Goal: Task Accomplishment & Management: Use online tool/utility

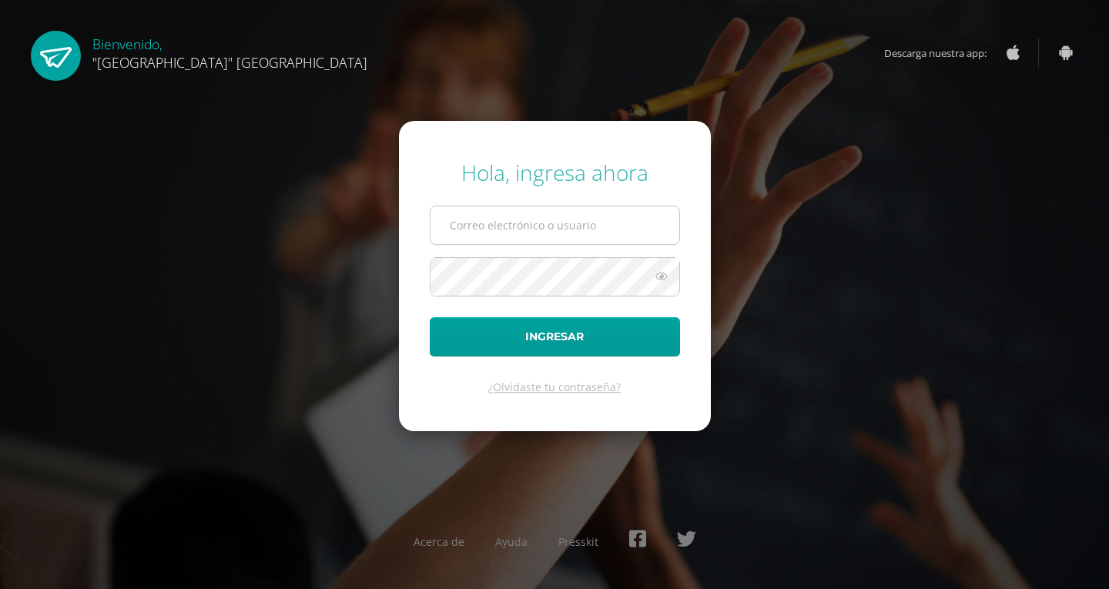
click at [653, 229] on input "text" at bounding box center [555, 225] width 249 height 38
type input "jessica@lasallechiquimula.edu.gt"
click at [430, 317] on button "Ingresar" at bounding box center [555, 336] width 250 height 39
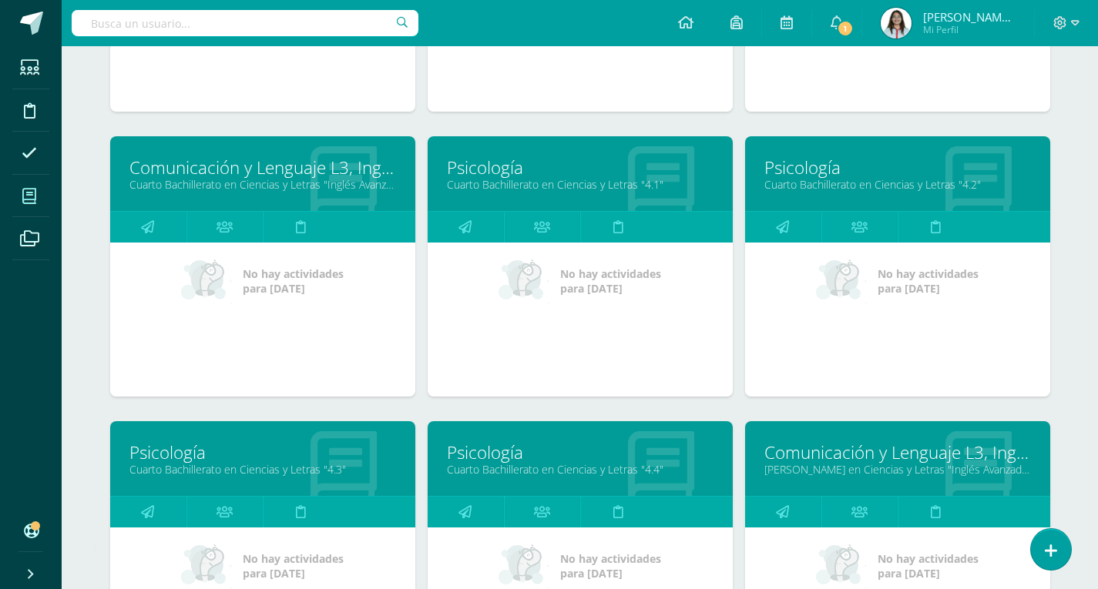
scroll to position [462, 0]
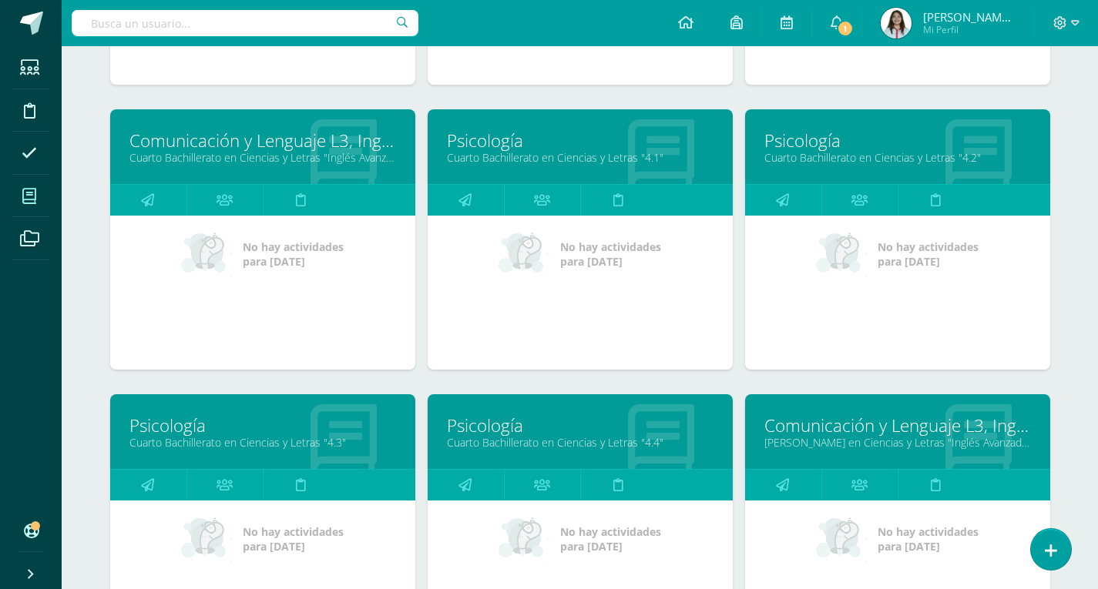
click at [487, 433] on link "Psicología" at bounding box center [580, 426] width 266 height 24
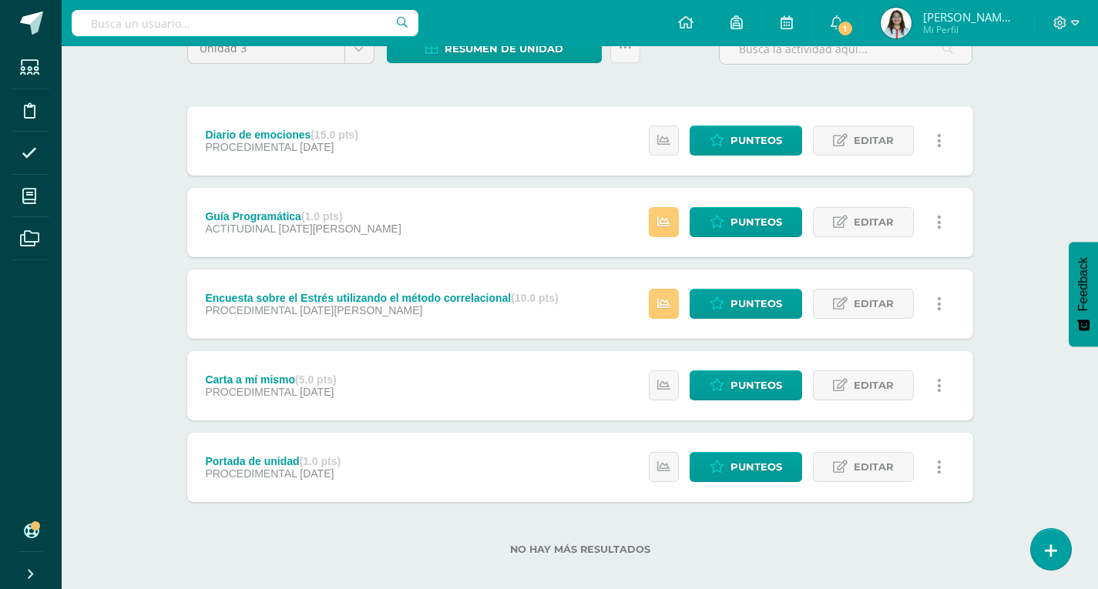
scroll to position [154, 0]
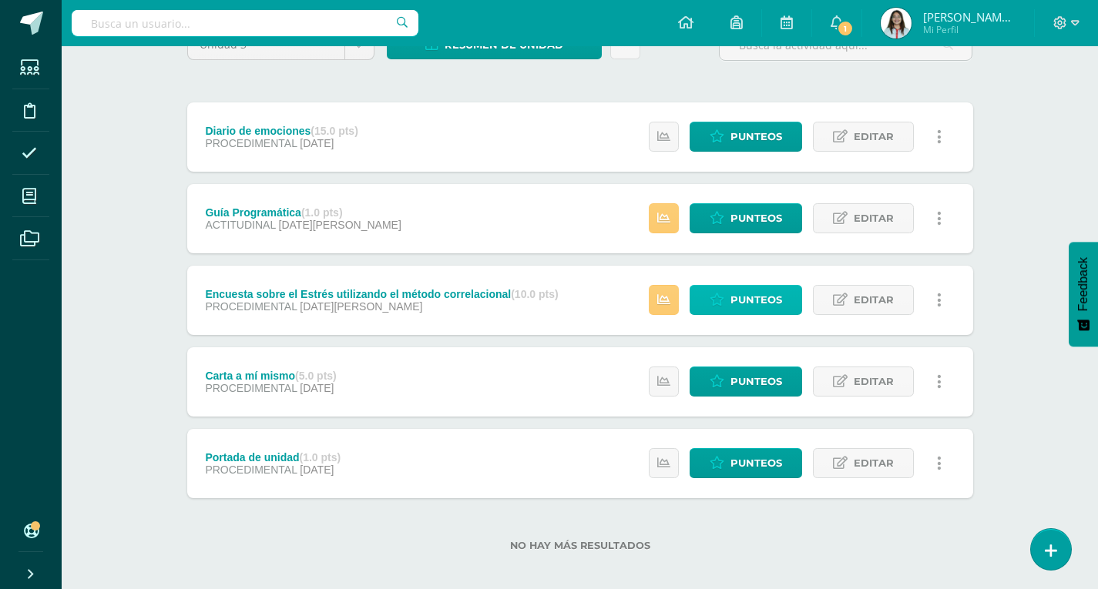
click at [781, 295] on span "Punteos" at bounding box center [756, 300] width 52 height 28
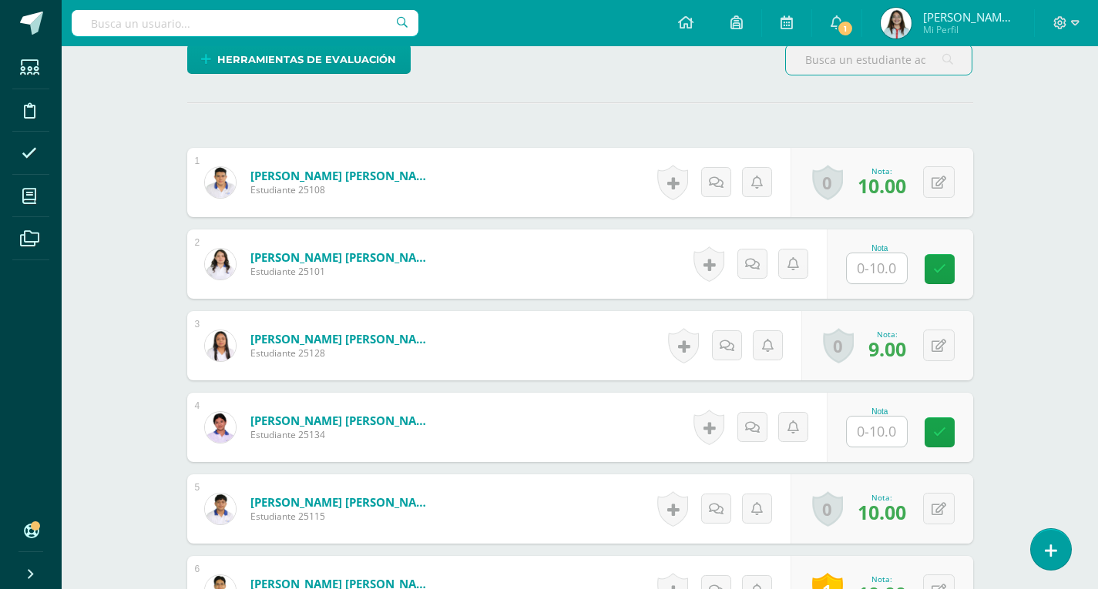
scroll to position [464, 0]
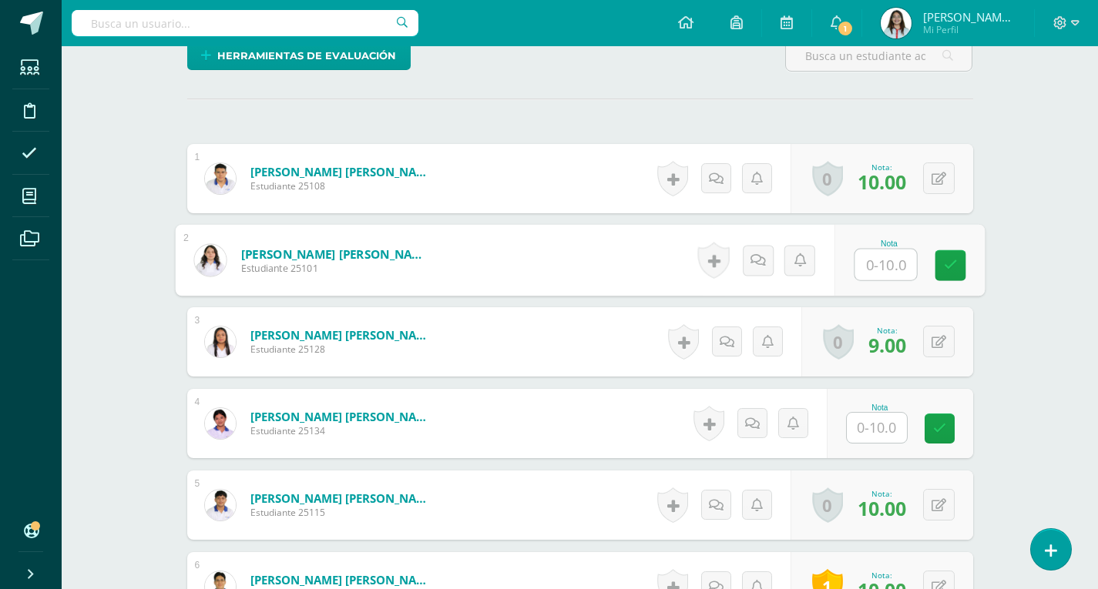
click at [890, 266] on input "text" at bounding box center [885, 265] width 62 height 31
type input "10"
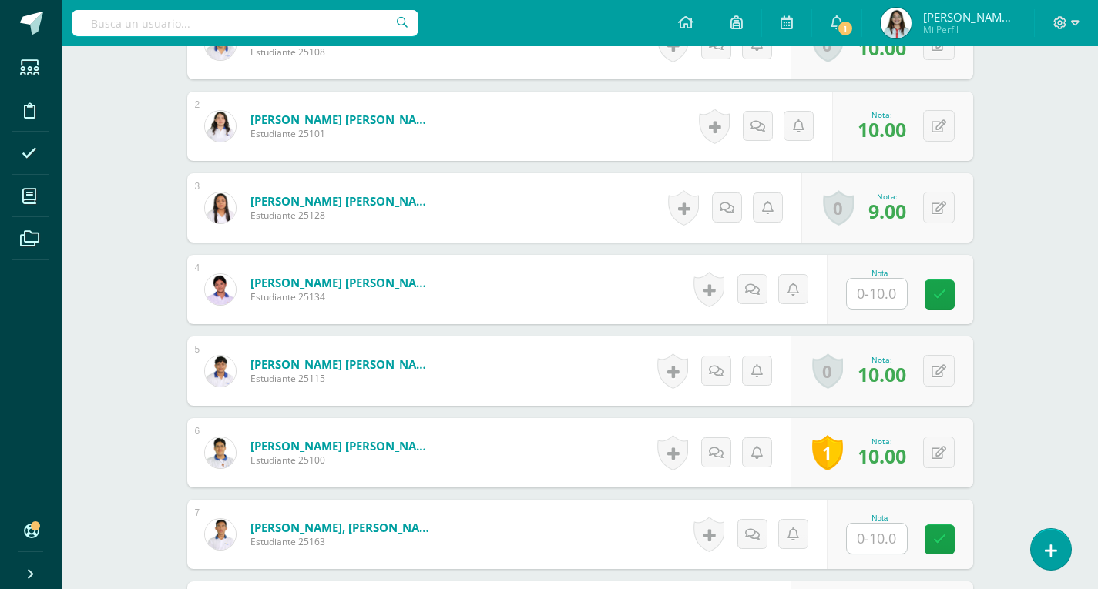
scroll to position [618, 0]
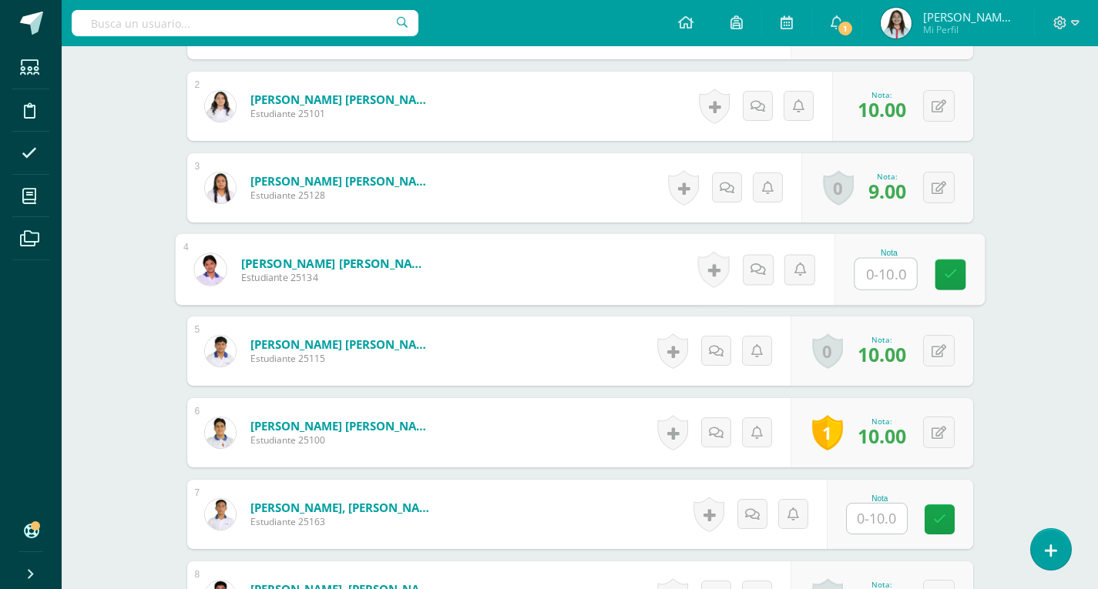
click at [892, 283] on input "text" at bounding box center [885, 274] width 62 height 31
type input "10"
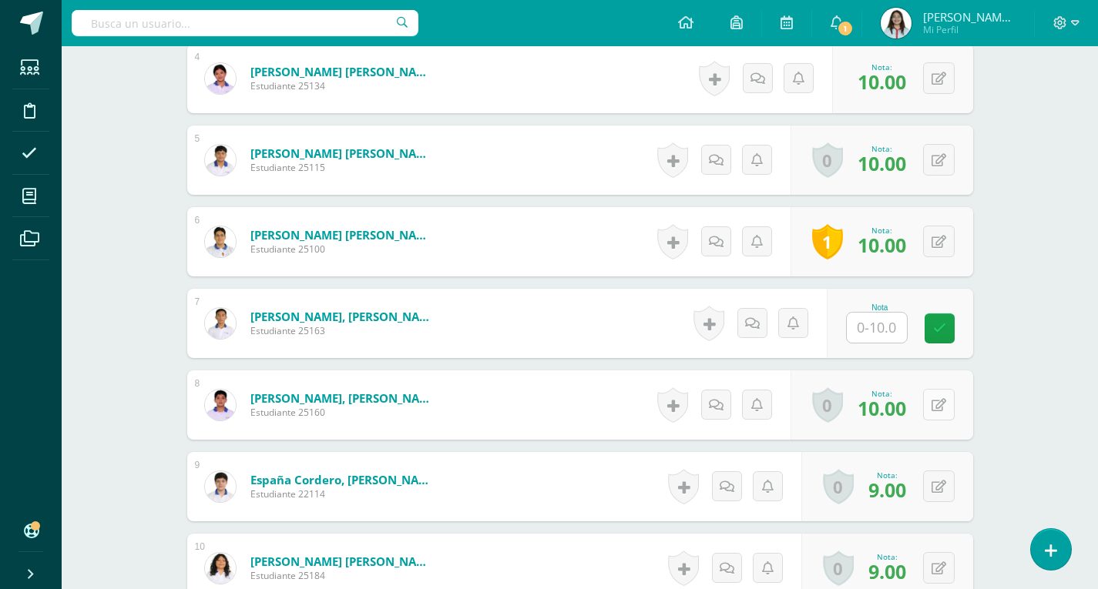
scroll to position [850, 0]
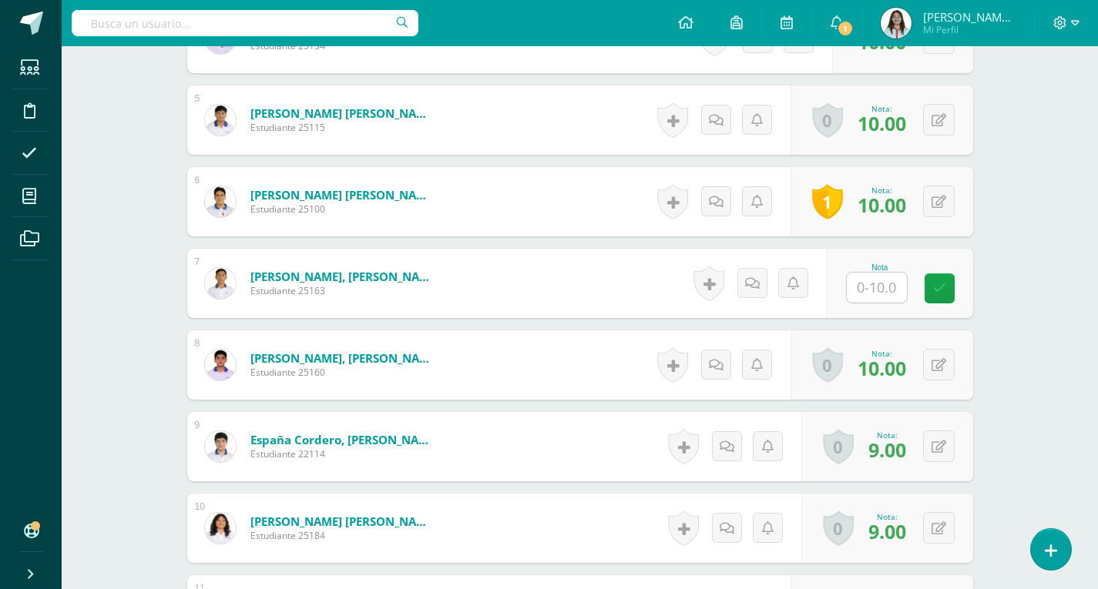
click at [888, 288] on input "text" at bounding box center [876, 288] width 60 height 30
type input "10"
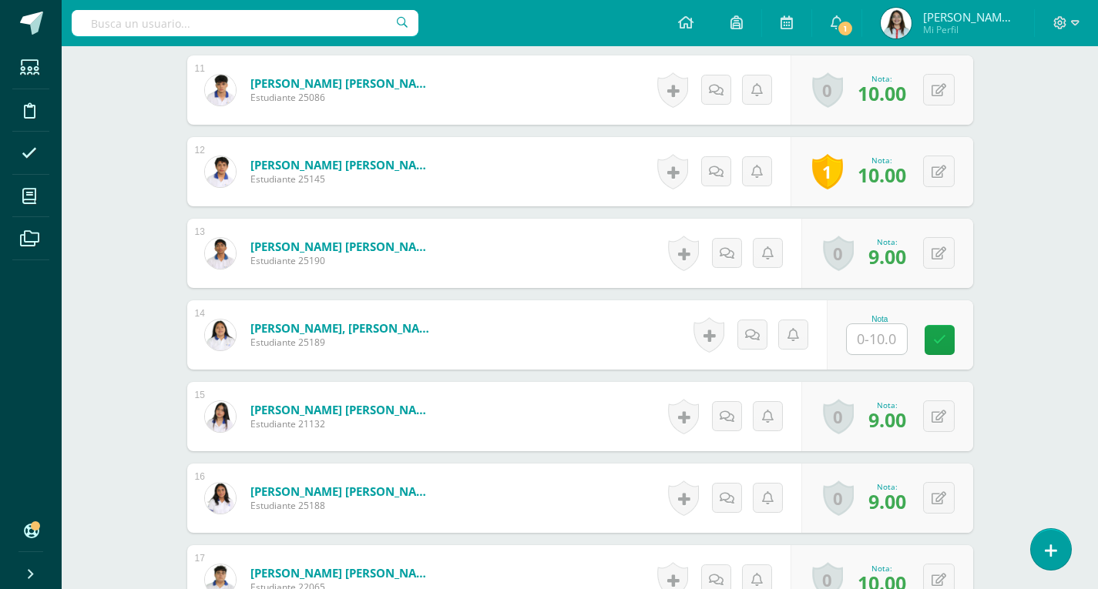
scroll to position [1389, 0]
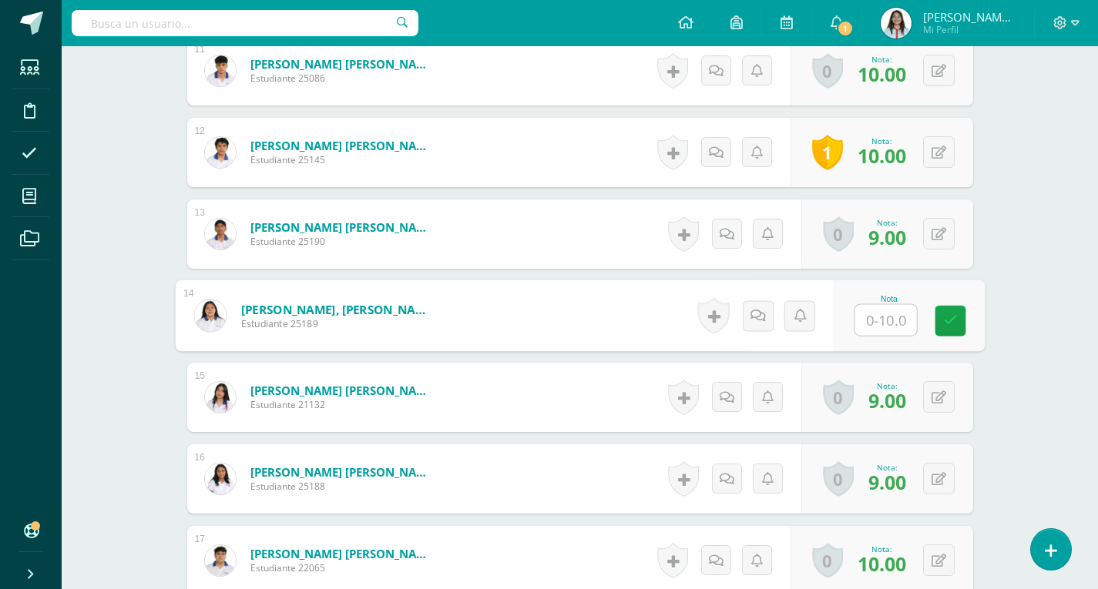
drag, startPoint x: 874, startPoint y: 319, endPoint x: 849, endPoint y: 313, distance: 26.2
click at [856, 314] on input "text" at bounding box center [885, 320] width 62 height 31
type input "10"
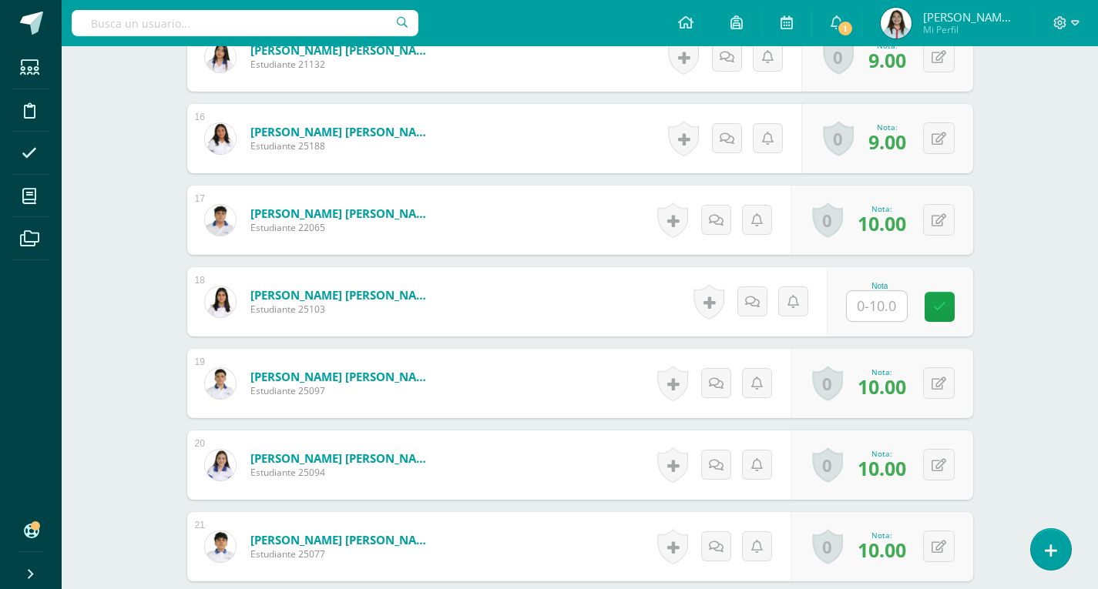
scroll to position [1774, 0]
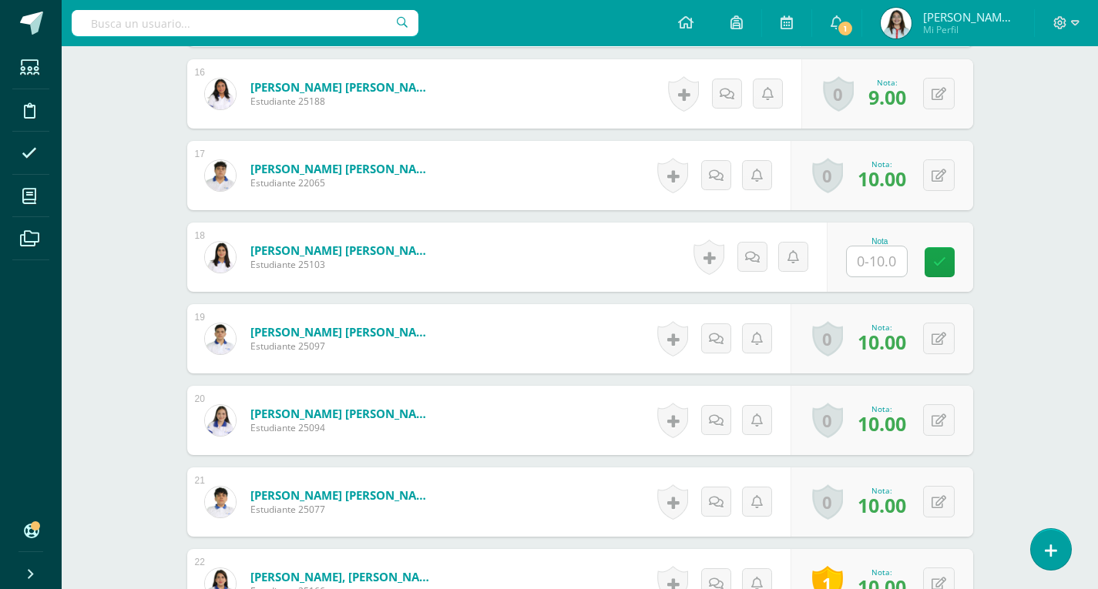
click at [890, 266] on input "text" at bounding box center [876, 261] width 60 height 30
type input "10"
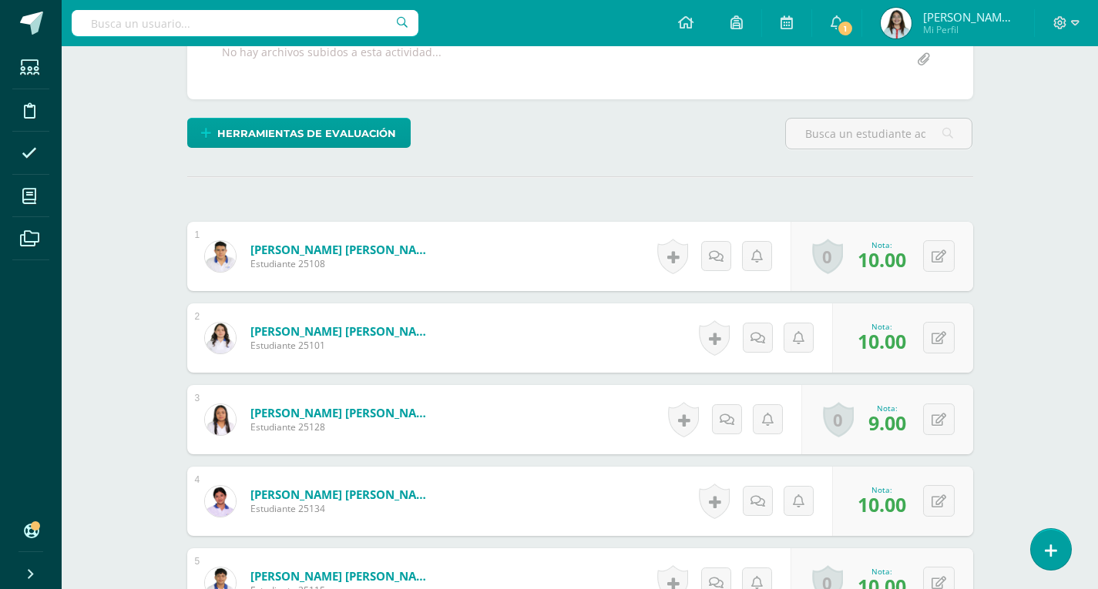
scroll to position [0, 0]
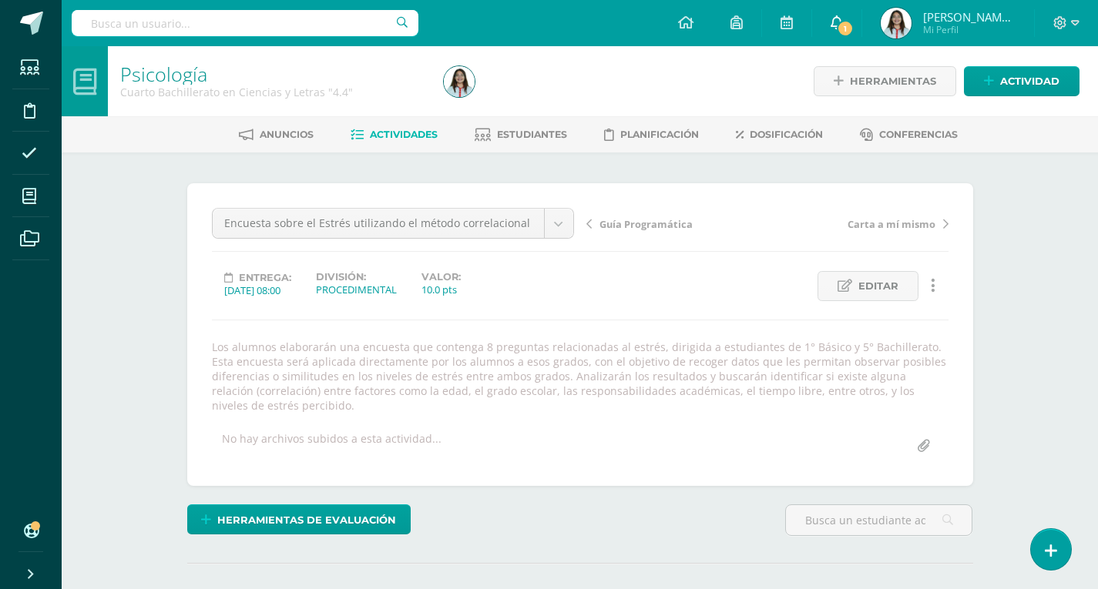
click at [844, 22] on span "1" at bounding box center [844, 28] width 17 height 17
click at [1065, 22] on icon at bounding box center [1060, 22] width 13 height 13
click at [1014, 109] on span "Cerrar sesión" at bounding box center [1026, 105] width 69 height 15
